Goal: Task Accomplishment & Management: Use online tool/utility

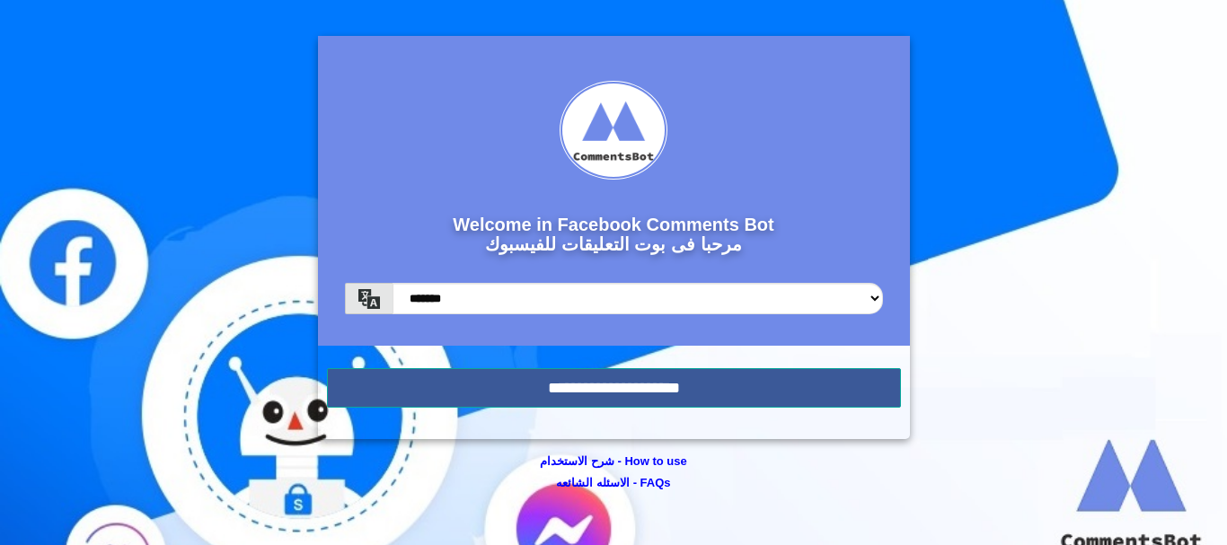
drag, startPoint x: 516, startPoint y: 227, endPoint x: 772, endPoint y: 77, distance: 296.6
click at [770, 226] on h2 "Welcome in Facebook Comments Bot مرحبا فى بوت التعليقات للفيسبوك" at bounding box center [614, 236] width 538 height 71
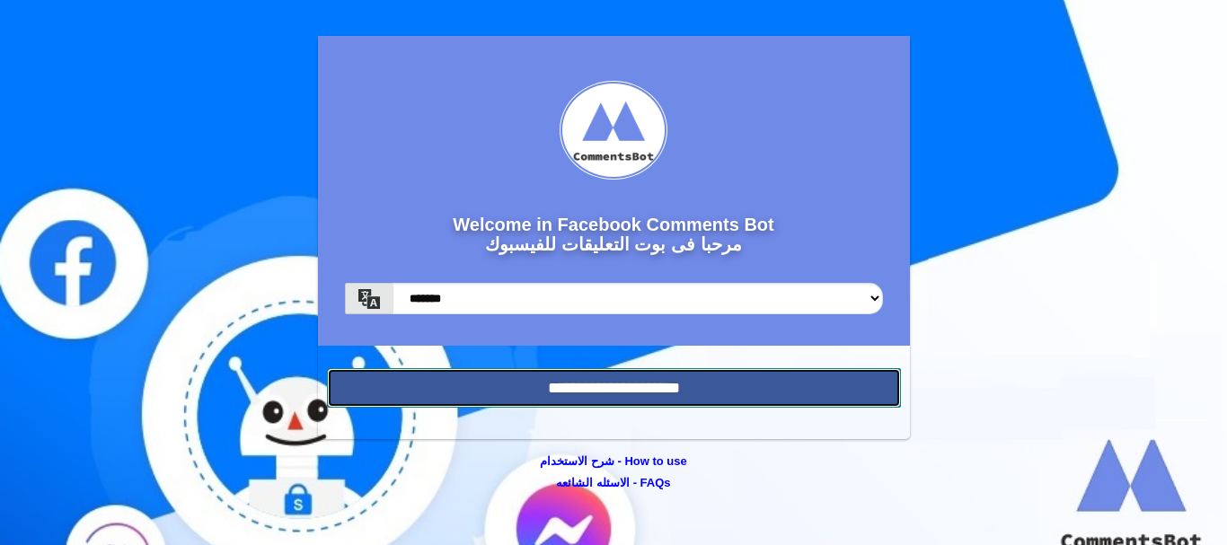
click at [773, 372] on input "**********" at bounding box center [614, 388] width 574 height 40
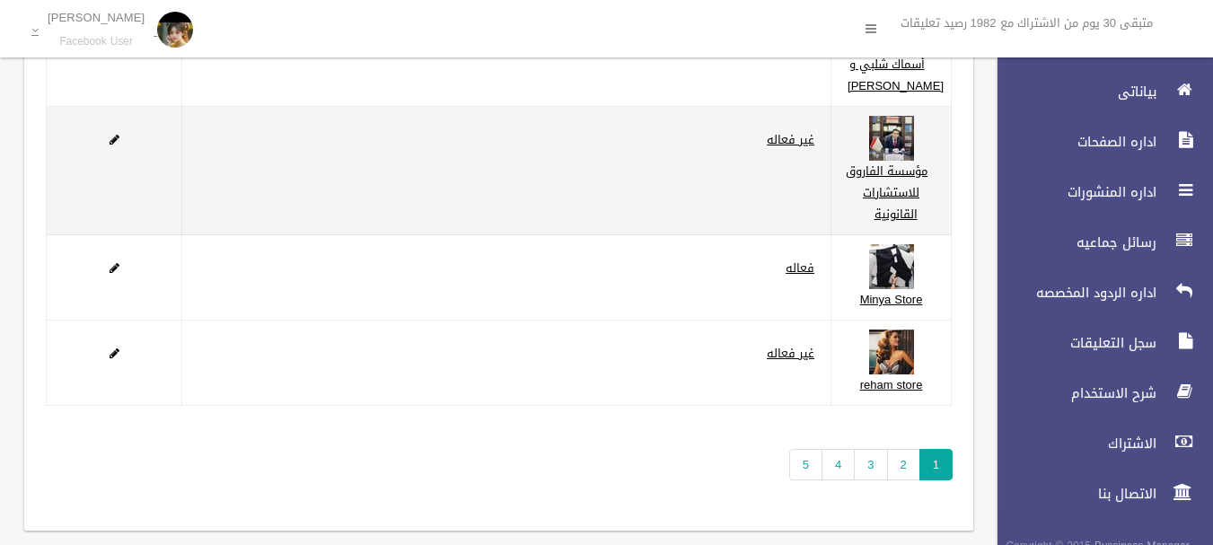
scroll to position [444, 0]
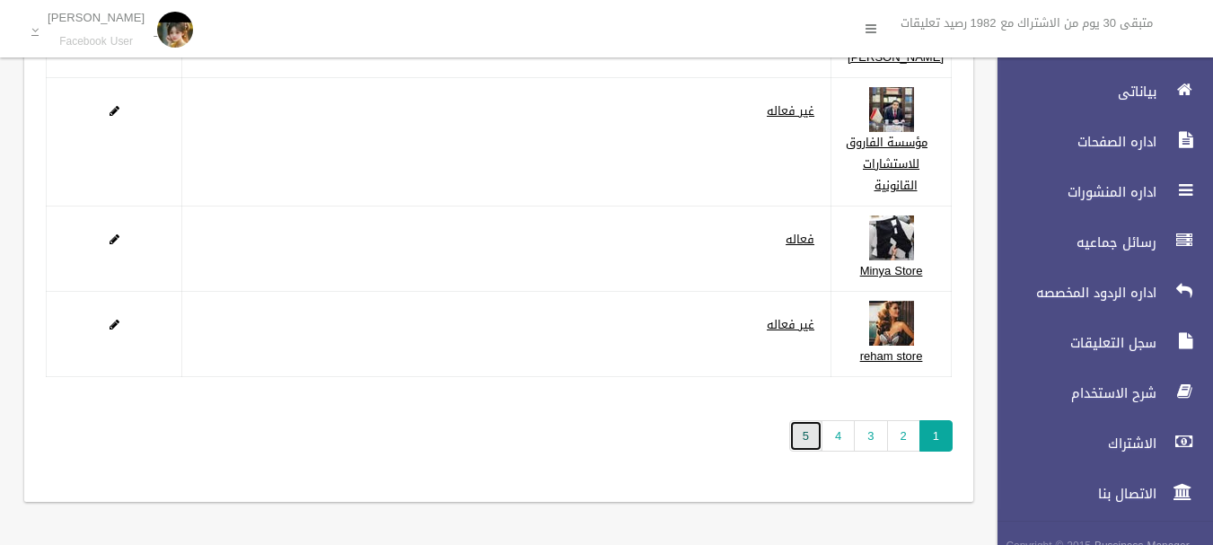
click at [799, 442] on link "5" at bounding box center [805, 435] width 33 height 31
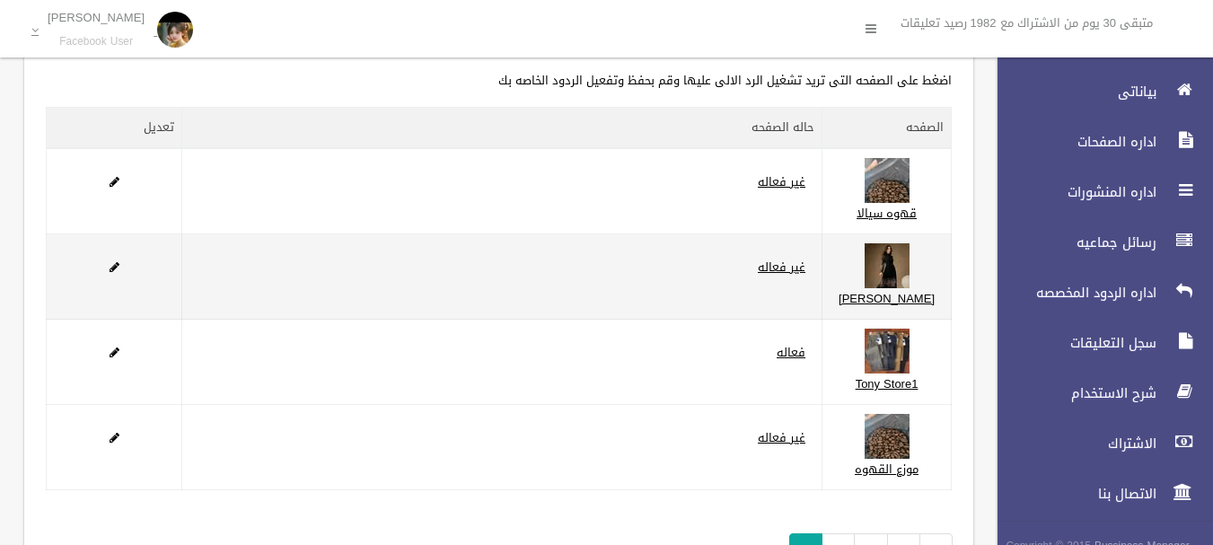
scroll to position [272, 0]
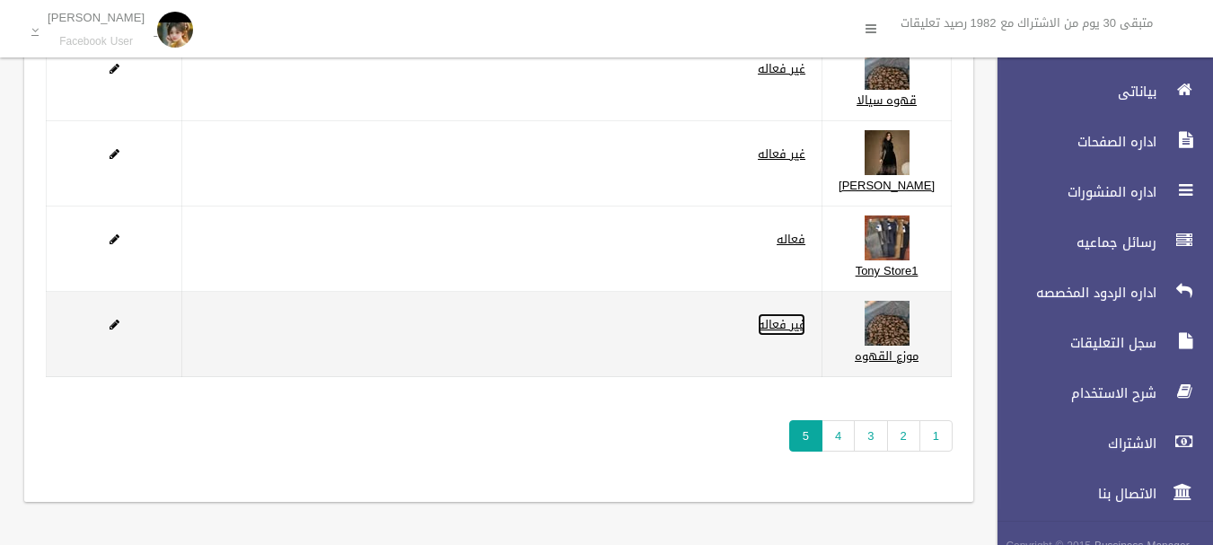
click at [805, 313] on link "غير فعاله" at bounding box center [782, 324] width 48 height 22
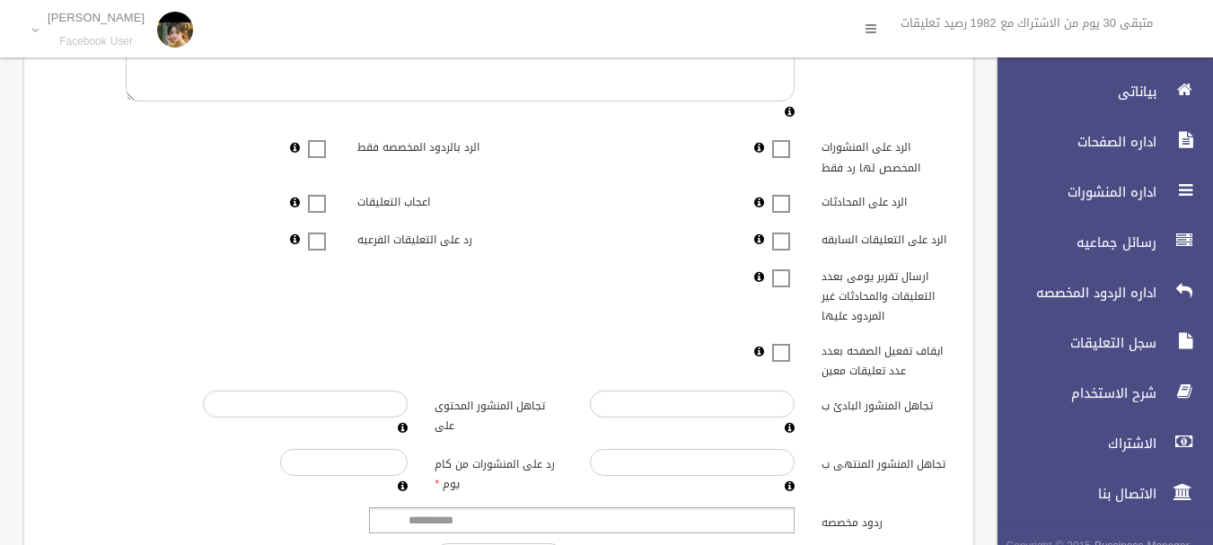
scroll to position [539, 0]
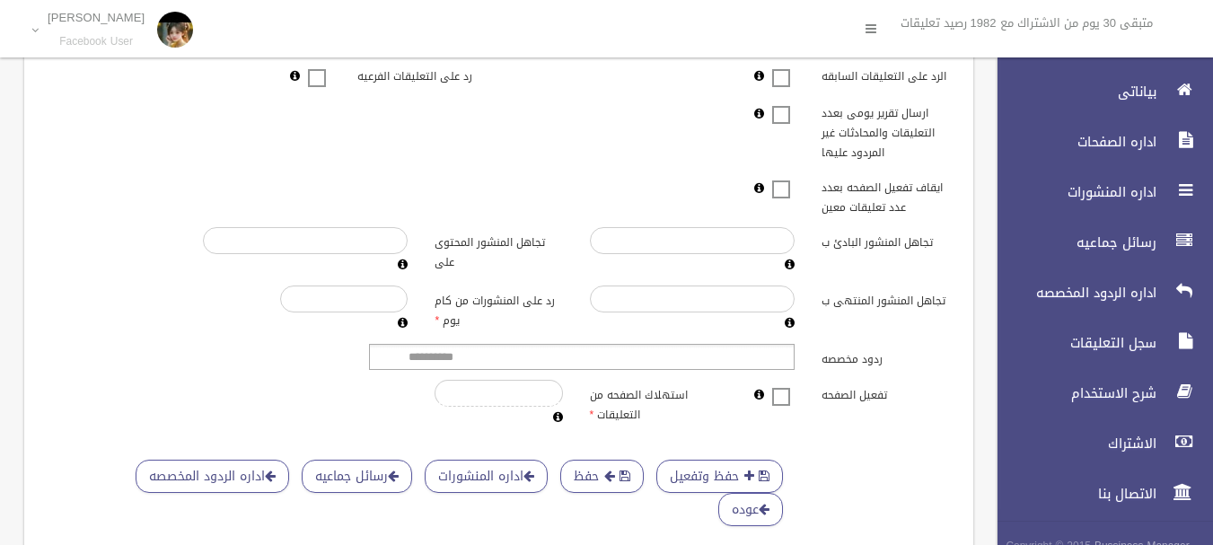
click at [778, 385] on span at bounding box center [781, 385] width 27 height 0
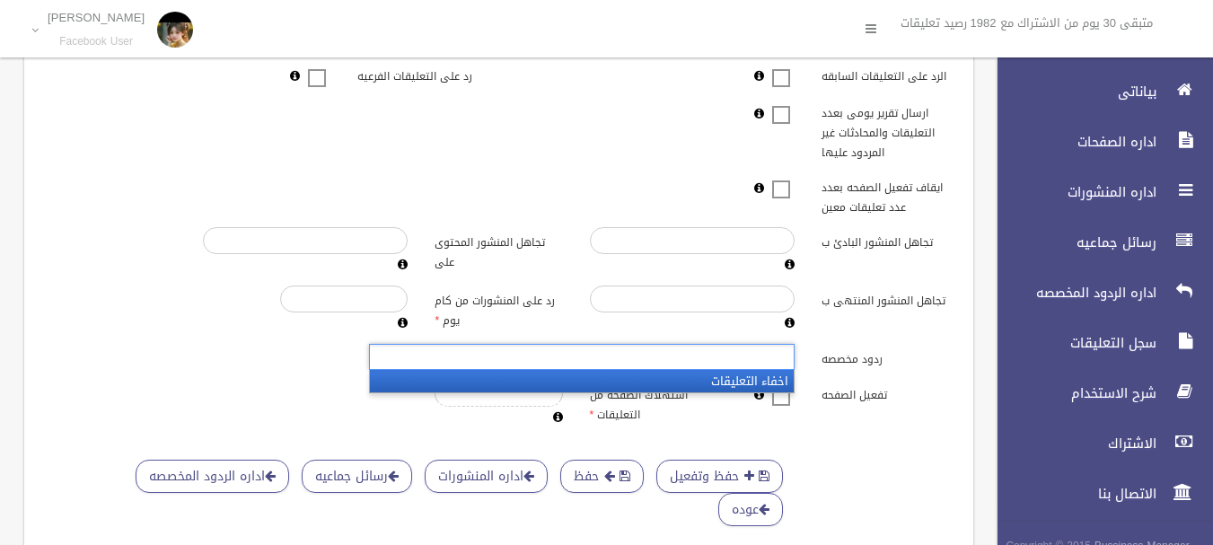
click at [737, 362] on ul at bounding box center [582, 357] width 426 height 26
click at [700, 382] on li "اخفاء التعليقات" at bounding box center [582, 381] width 424 height 22
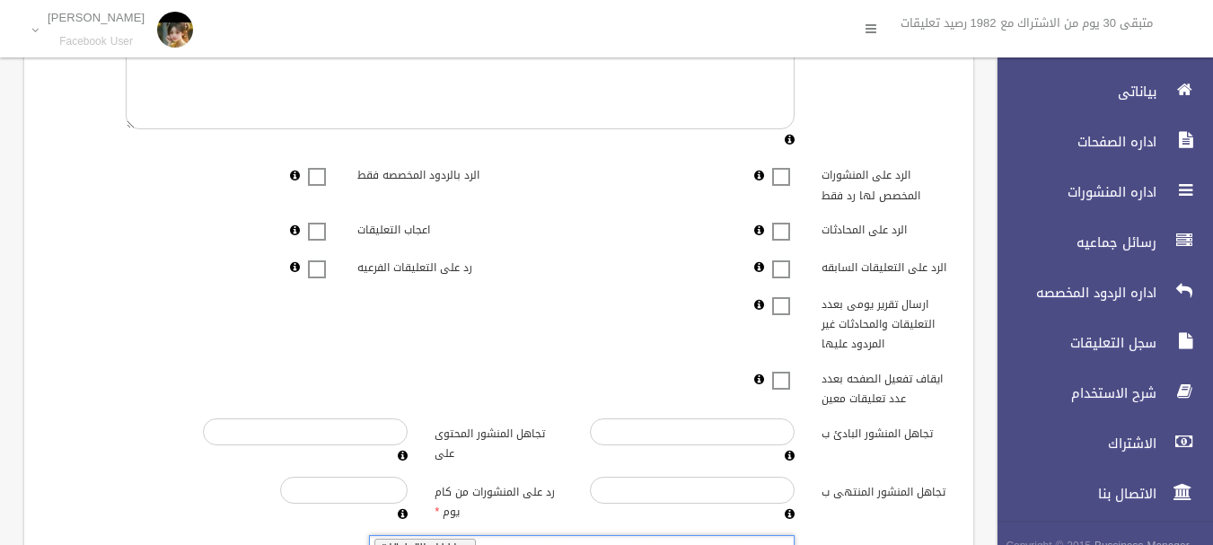
scroll to position [598, 0]
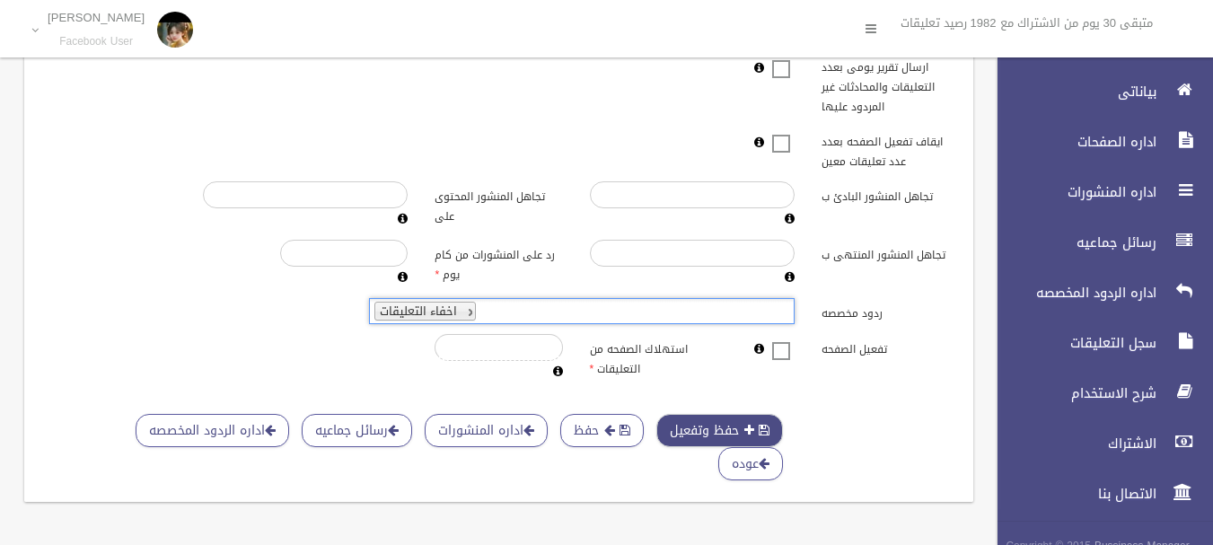
click at [705, 414] on button "حفظ وتفعيل" at bounding box center [719, 430] width 127 height 33
